Goal: Information Seeking & Learning: Learn about a topic

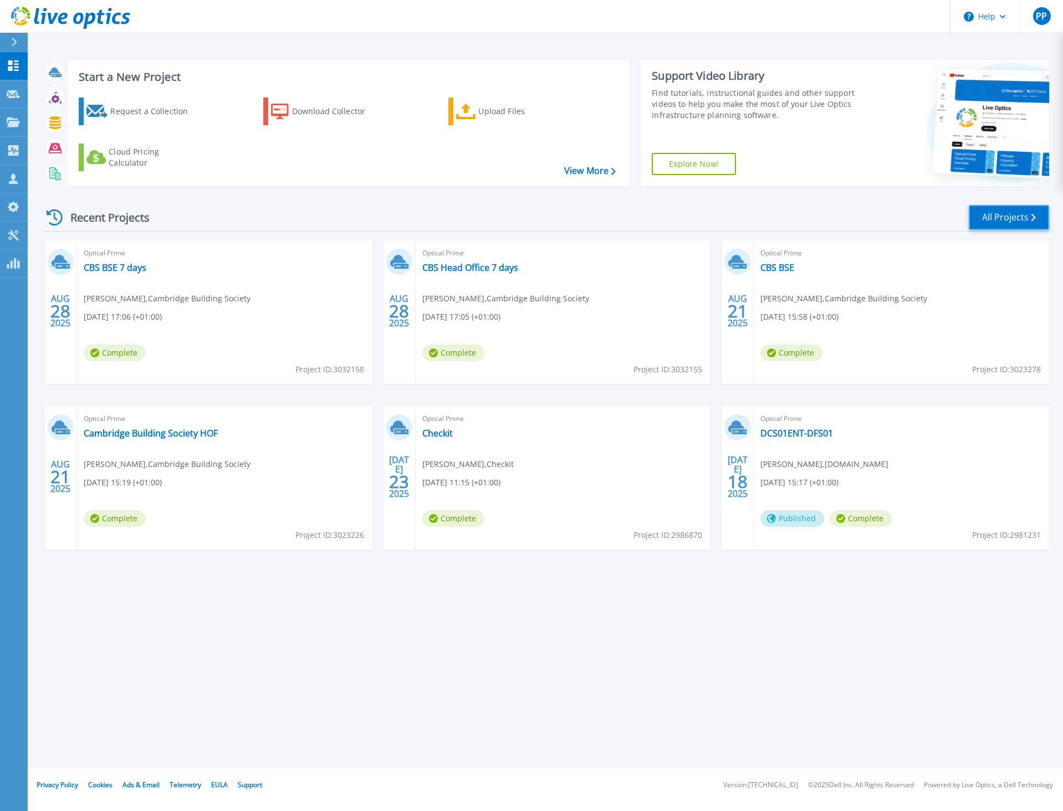
click at [994, 216] on link "All Projects" at bounding box center [1008, 217] width 80 height 25
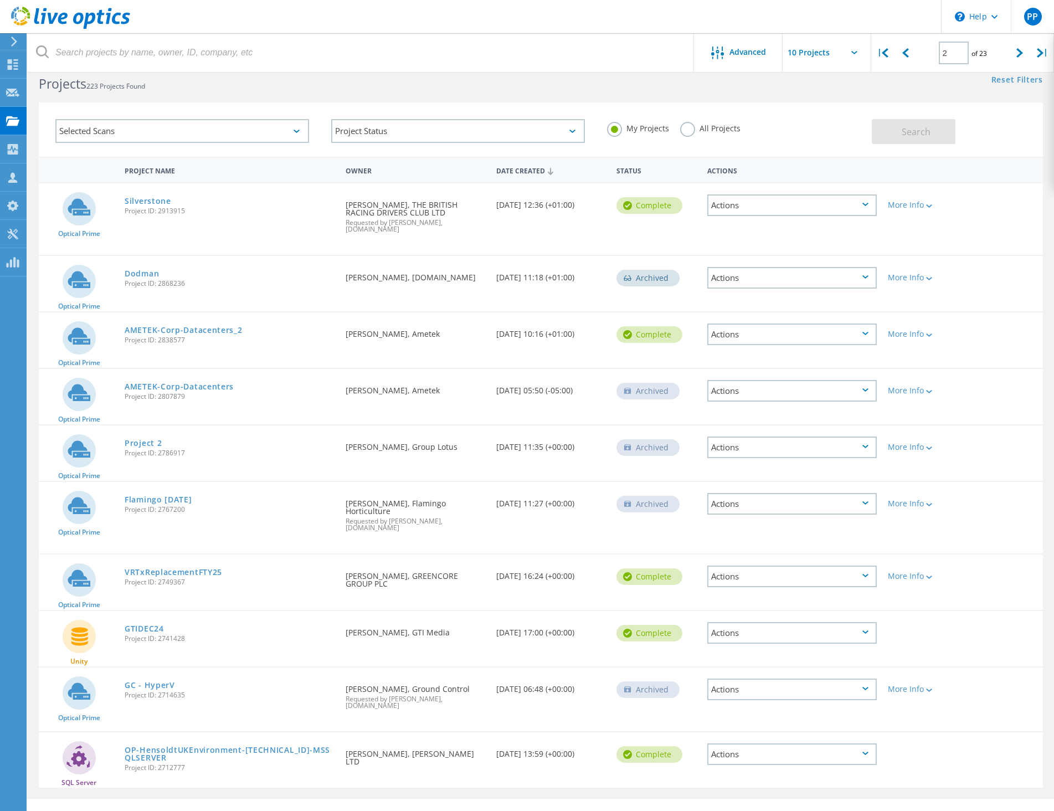
scroll to position [30, 0]
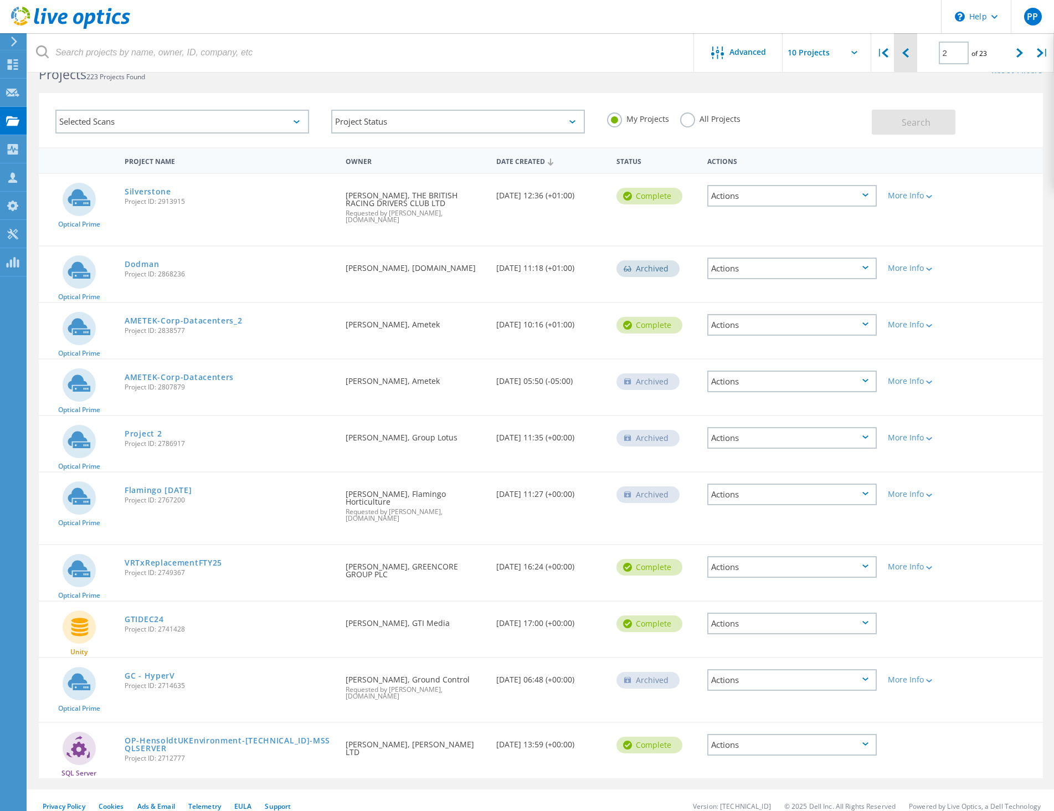
click at [908, 52] on icon at bounding box center [906, 52] width 7 height 9
type input "1"
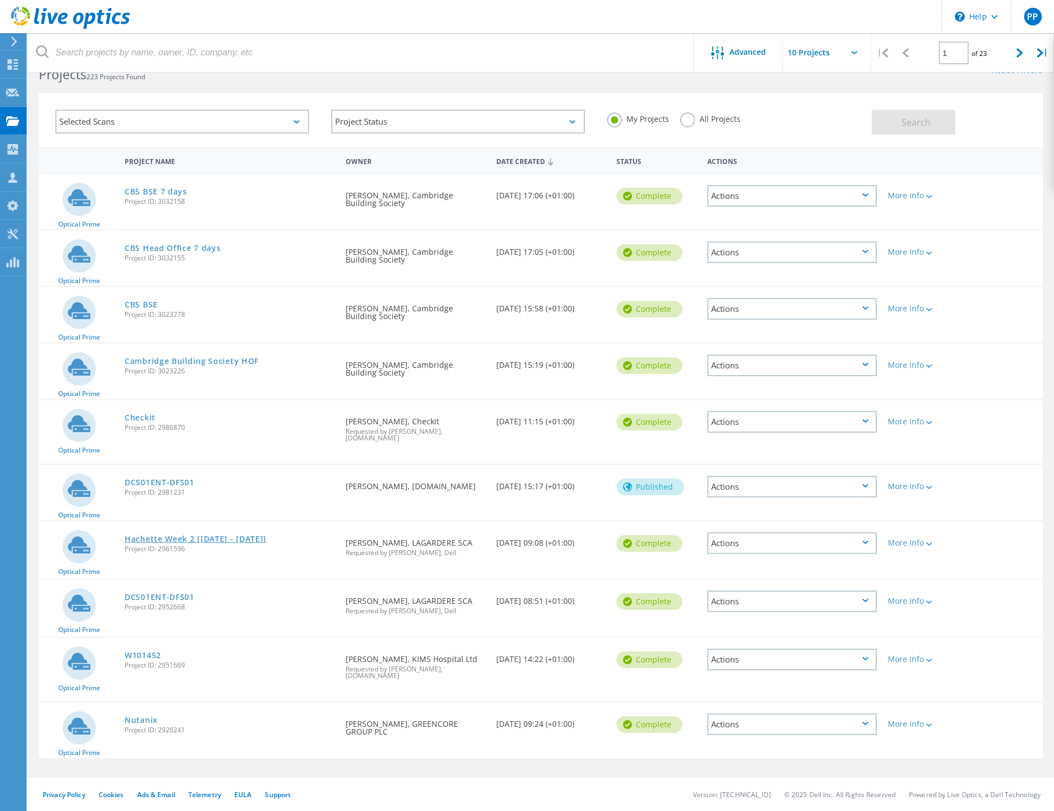
click at [181, 536] on link "Hachette Week 2 [3/7/25 - 10/7/25]" at bounding box center [196, 539] width 142 height 8
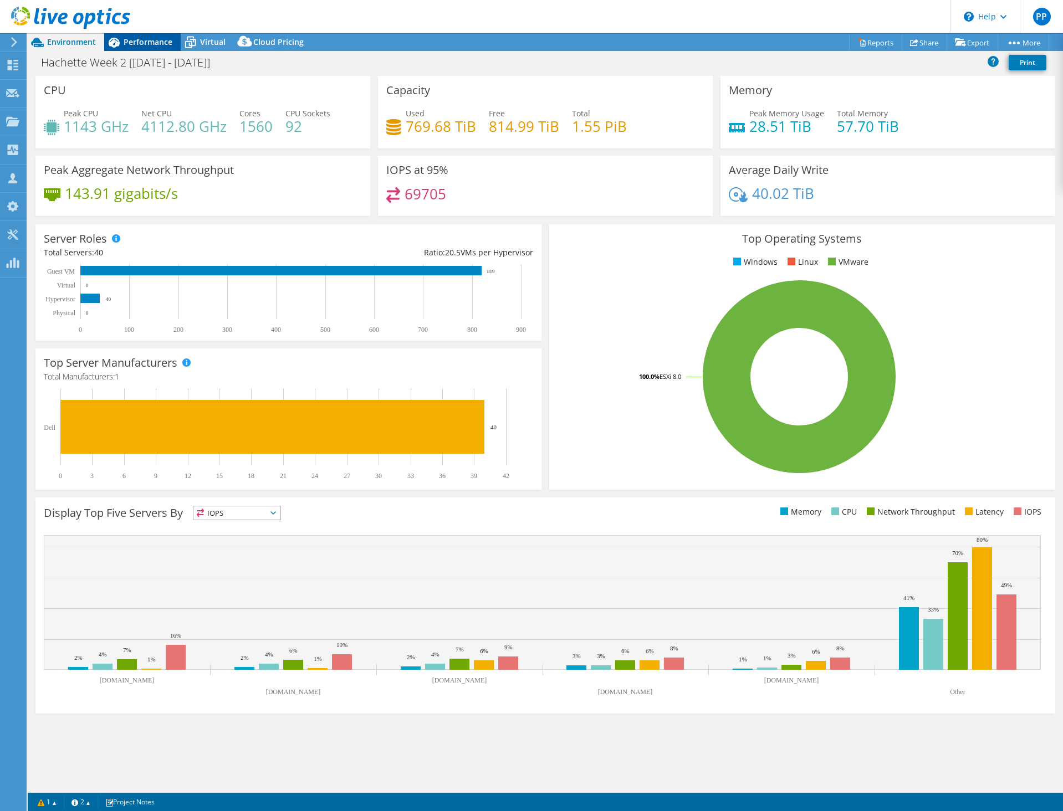
click at [153, 47] on span "Performance" at bounding box center [148, 42] width 49 height 11
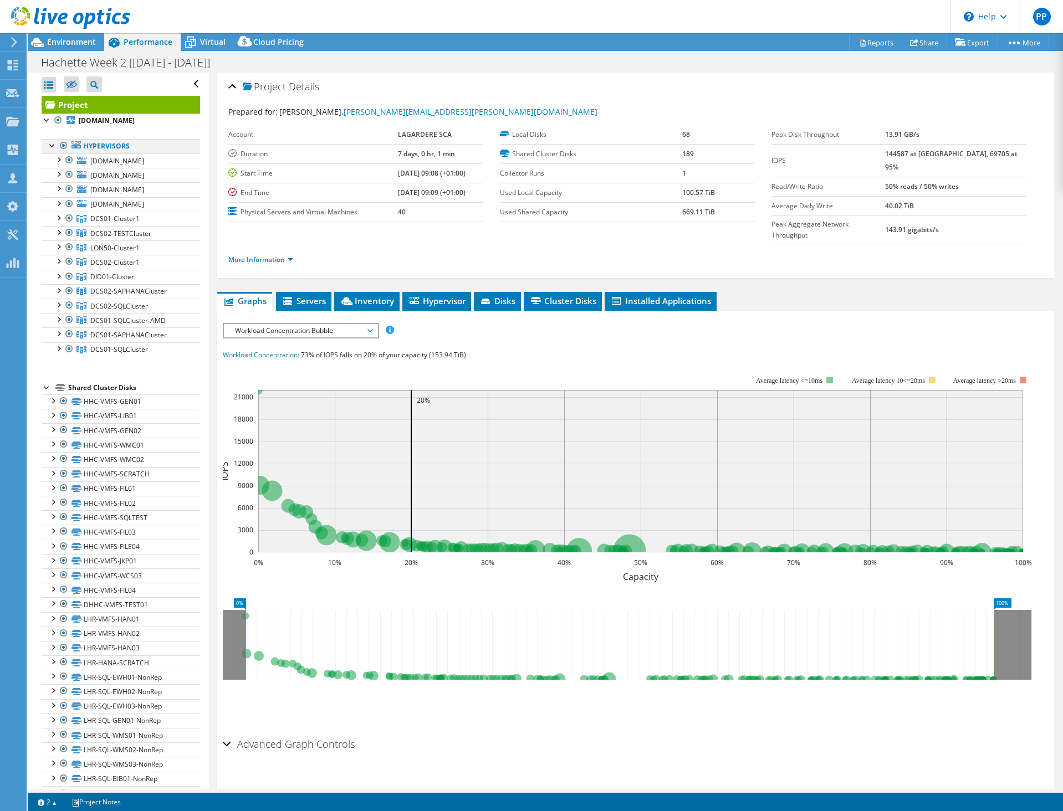
click at [64, 152] on div at bounding box center [63, 145] width 11 height 13
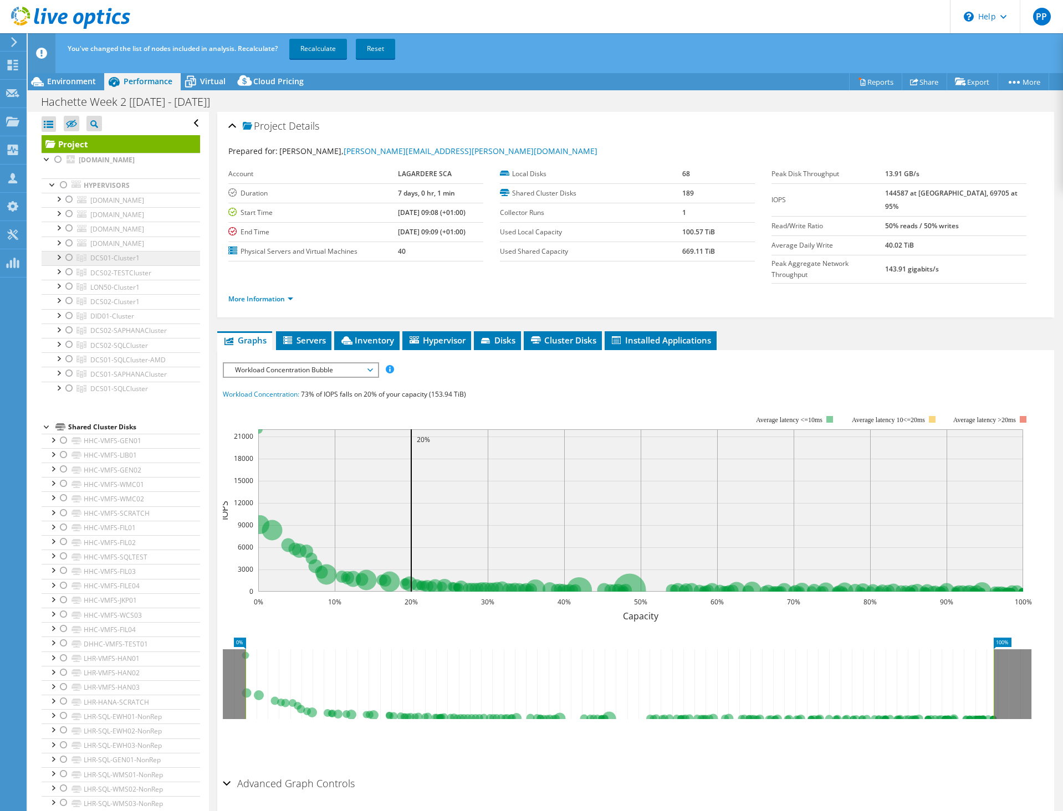
click at [69, 264] on div at bounding box center [69, 257] width 11 height 13
click at [332, 50] on link "Recalculate" at bounding box center [318, 49] width 58 height 20
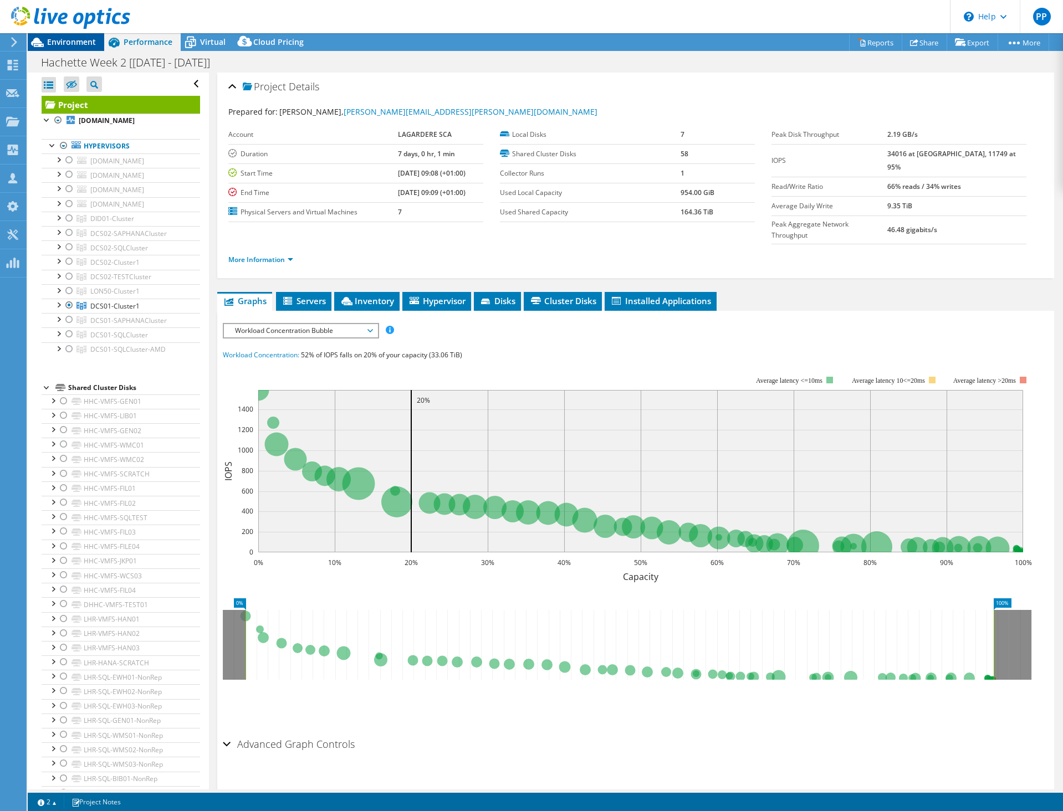
click at [84, 40] on span "Environment" at bounding box center [71, 42] width 49 height 11
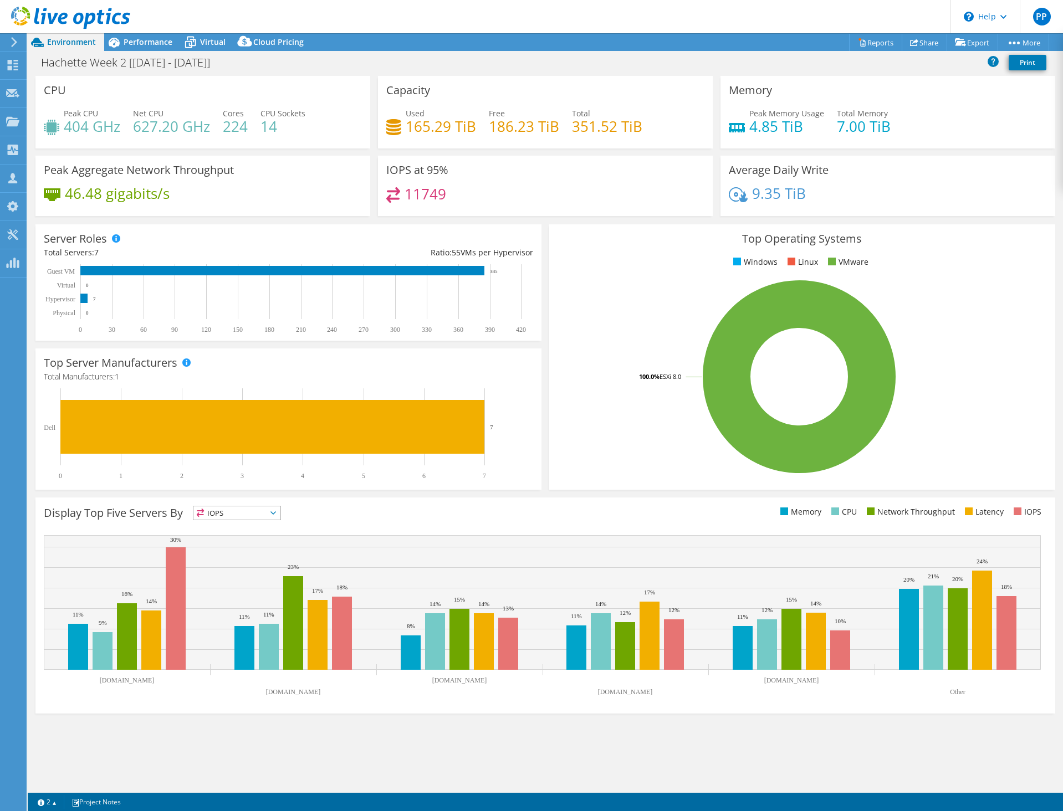
click at [122, 129] on div "Peak CPU 404 GHz Net CPU 627.20 GHz Cores 224 CPU Sockets 14" at bounding box center [203, 125] width 318 height 36
click at [131, 43] on span "Performance" at bounding box center [148, 42] width 49 height 11
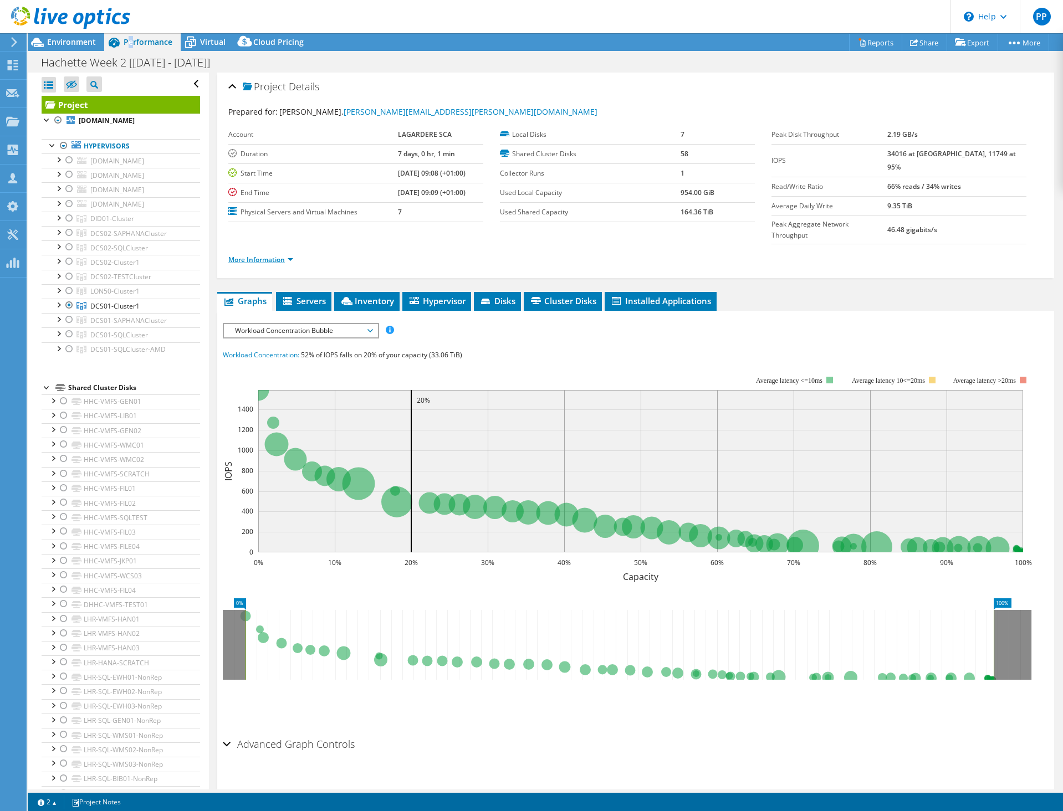
click at [240, 255] on link "More Information" at bounding box center [260, 259] width 65 height 9
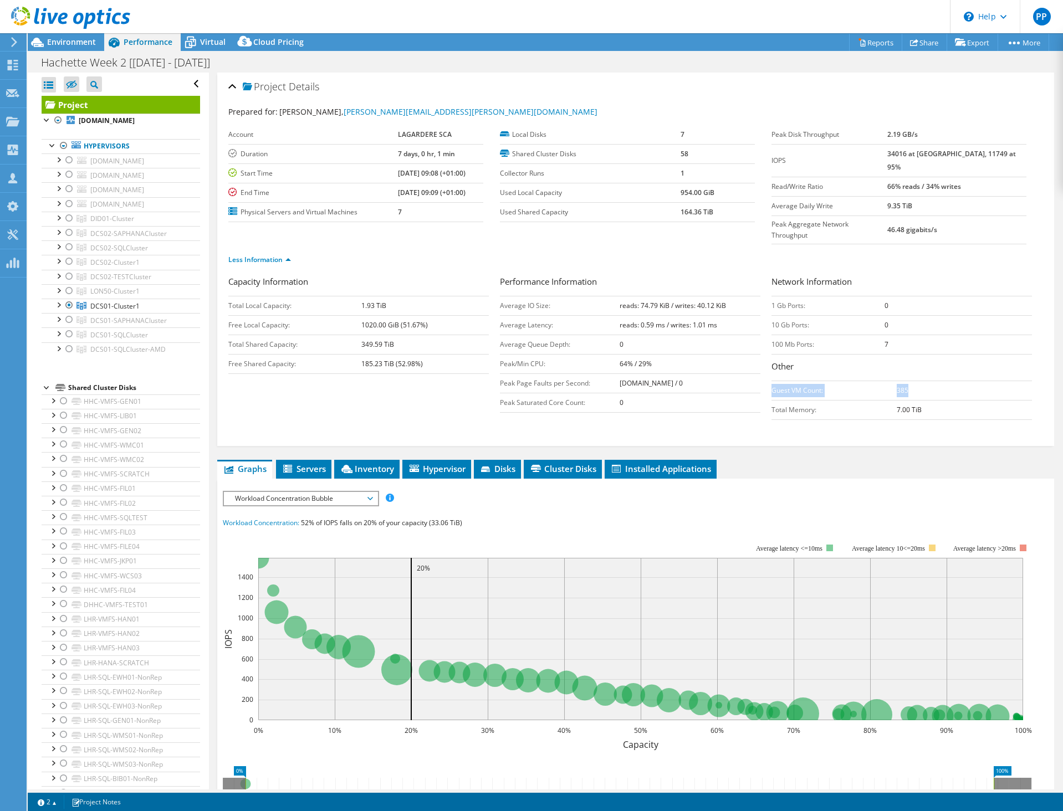
drag, startPoint x: 767, startPoint y: 371, endPoint x: 911, endPoint y: 372, distance: 144.1
click at [911, 381] on tr "Guest VM Count: 385" at bounding box center [901, 390] width 260 height 19
click at [911, 381] on td "385" at bounding box center [963, 390] width 135 height 19
